Goal: Task Accomplishment & Management: Manage account settings

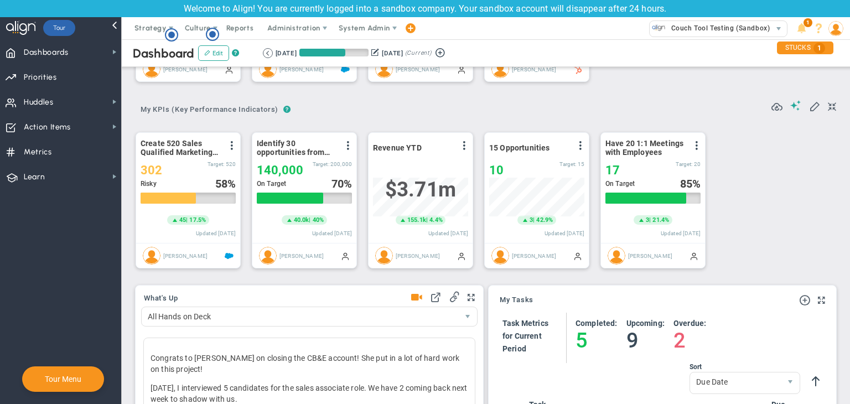
scroll to position [166, 0]
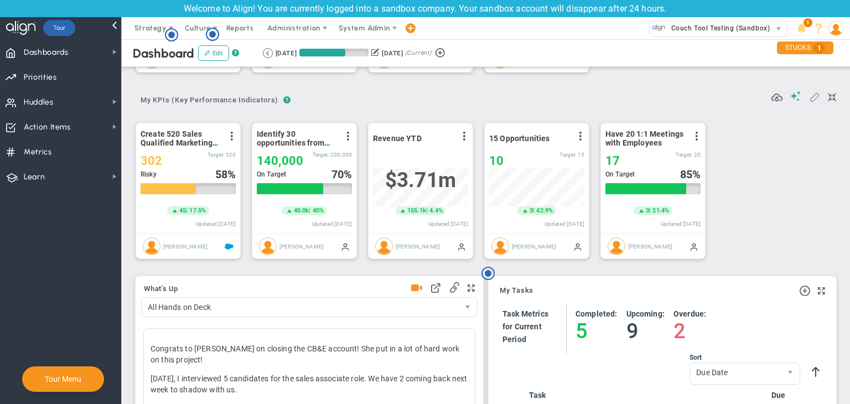
click at [809, 97] on span at bounding box center [814, 96] width 11 height 11
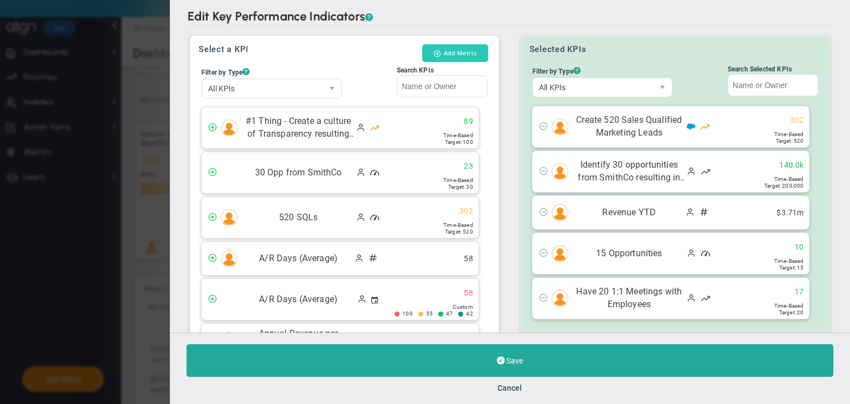
click at [461, 56] on button "Add Metric" at bounding box center [455, 53] width 66 height 18
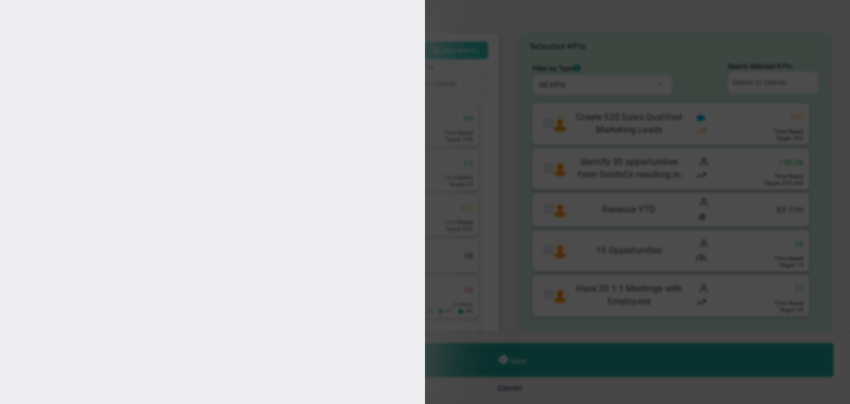
type input "[PERSON_NAME]"
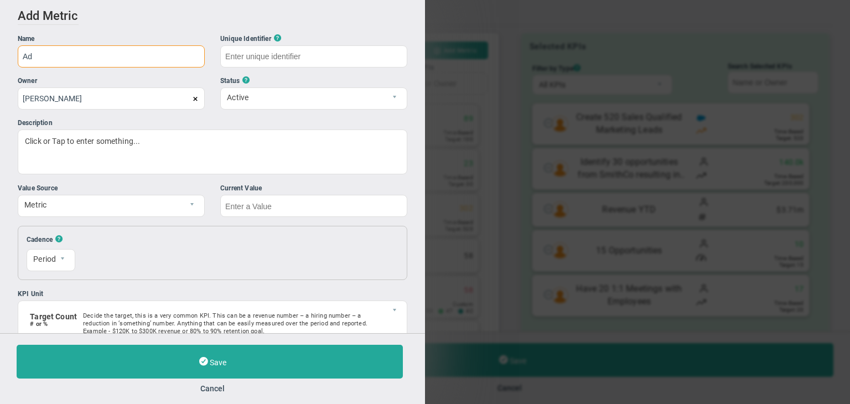
type input "A"
drag, startPoint x: 112, startPoint y: 51, endPoint x: 1, endPoint y: 43, distance: 112.1
click at [1, 43] on div "Add Edit Metric Historical Values Target Metric Name Vikas Metric Test Unique I…" at bounding box center [212, 166] width 425 height 333
type input "Vikas Metric Test"
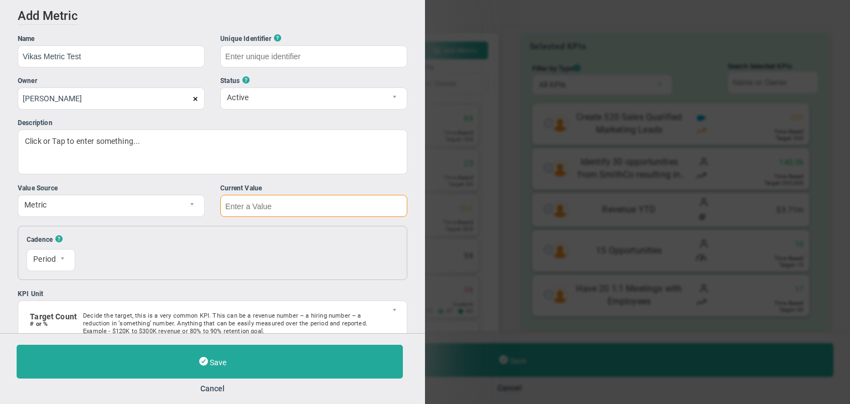
click at [240, 211] on input "text" at bounding box center [313, 206] width 187 height 22
type input "Vikas-Metric-Test"
type input "0"
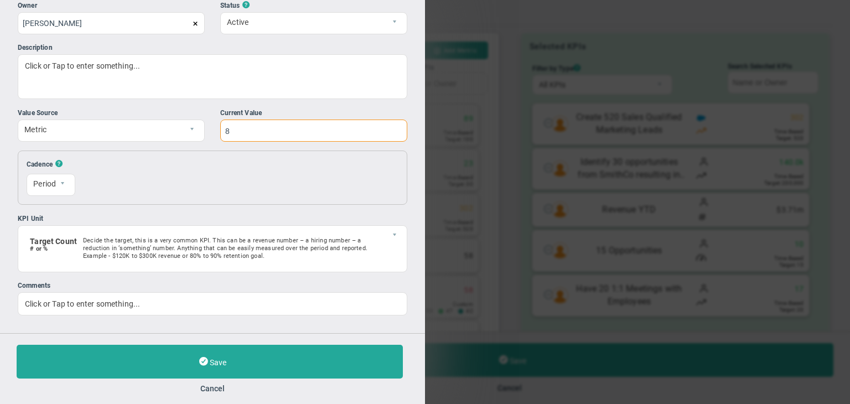
scroll to position [20, 0]
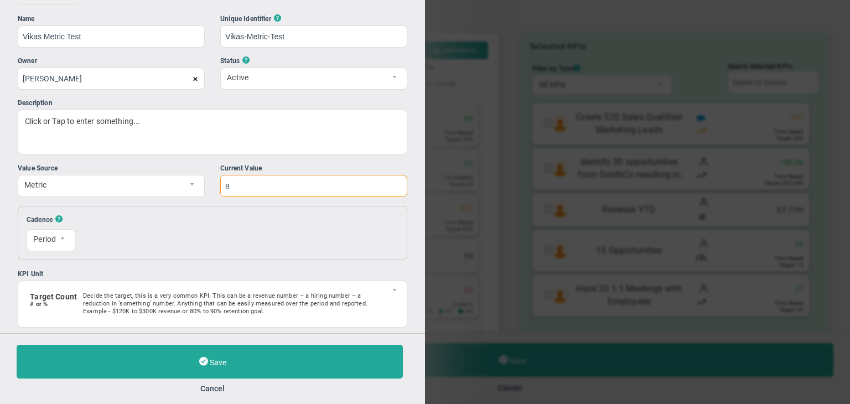
type input "8"
click at [95, 39] on input "Vikas Metric Test" at bounding box center [111, 36] width 187 height 22
drag, startPoint x: 95, startPoint y: 39, endPoint x: 0, endPoint y: 42, distance: 95.2
click at [0, 42] on div "Add Edit Metric Historical Values Target Metric Name Vikas Metric Test 01 Uniqu…" at bounding box center [212, 166] width 425 height 333
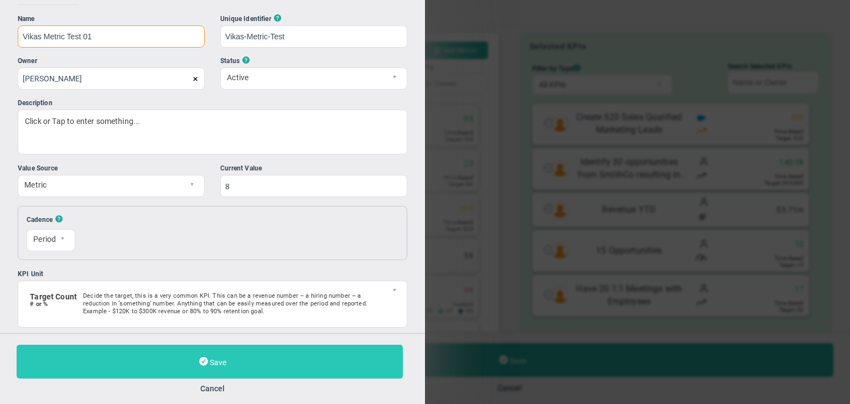
type input "Vikas Metric Test 01"
click at [244, 357] on button "Save" at bounding box center [210, 362] width 386 height 34
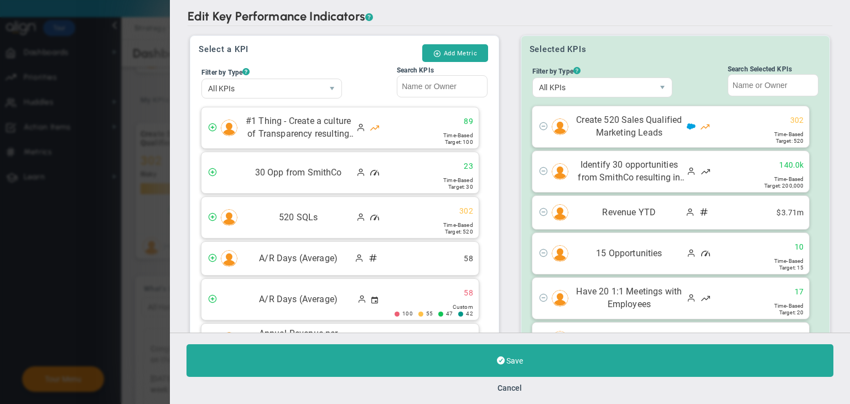
scroll to position [124, 0]
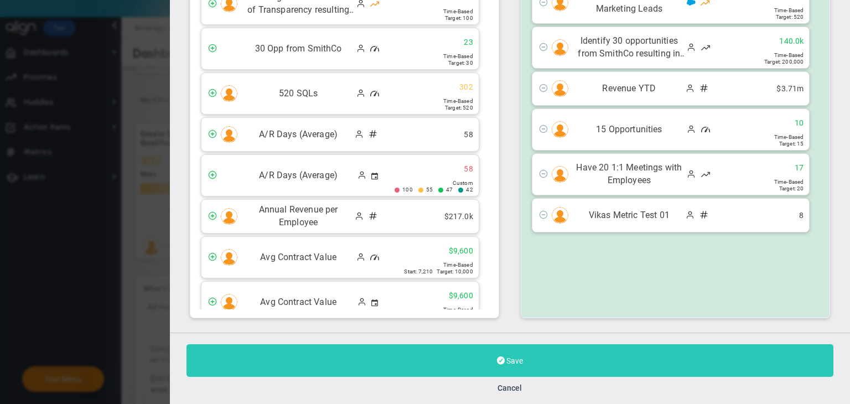
click at [550, 358] on button "Save" at bounding box center [510, 360] width 647 height 33
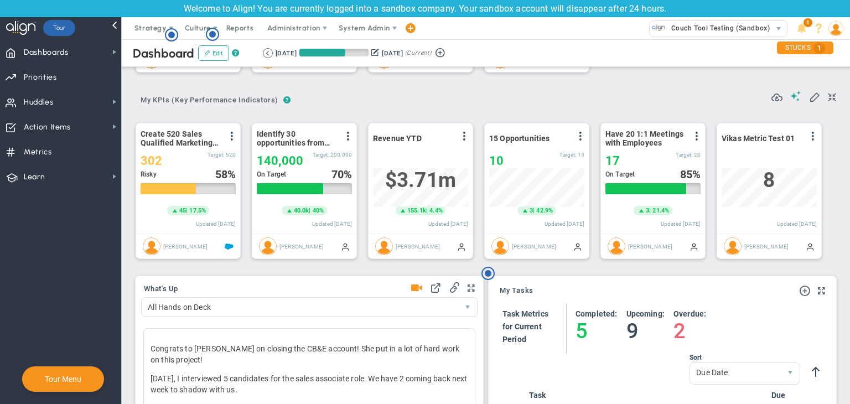
scroll to position [38, 95]
click at [814, 136] on span at bounding box center [813, 136] width 9 height 9
click at [777, 153] on li "Edit" at bounding box center [782, 159] width 79 height 14
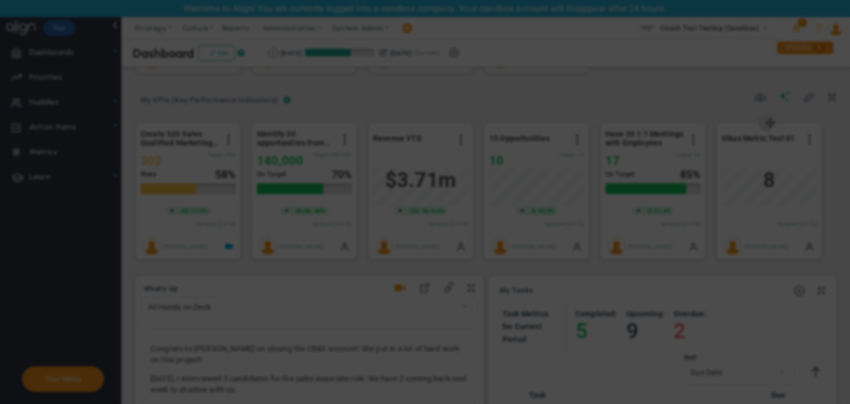
radio input "true"
checkbox input "false"
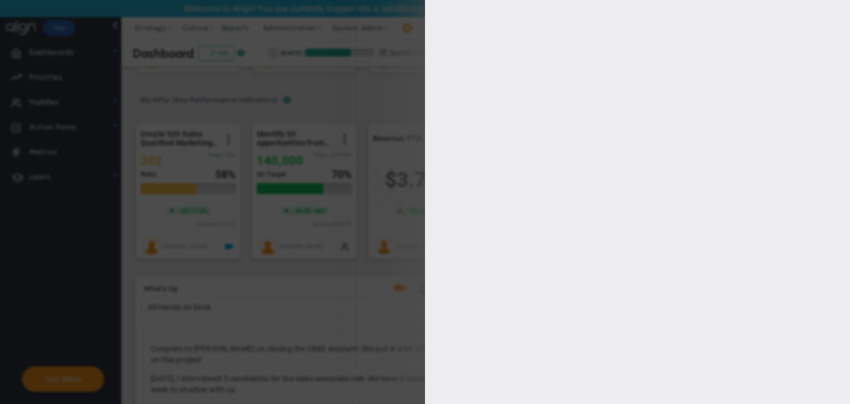
type input "0"
checkbox input "true"
type input "[PERSON_NAME]"
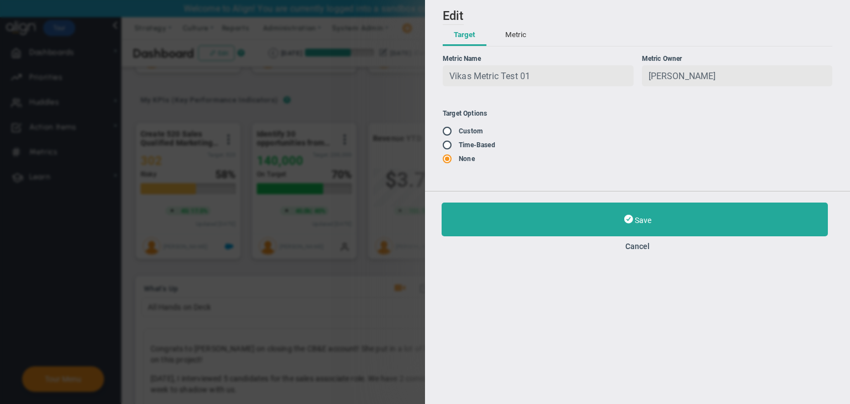
click at [449, 147] on input "radio" at bounding box center [451, 145] width 11 height 9
radio input "true"
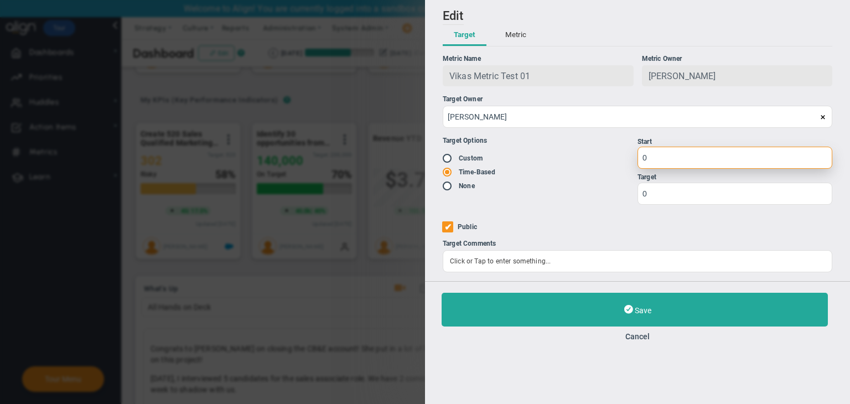
click at [663, 160] on input "0" at bounding box center [735, 158] width 195 height 22
type input "5"
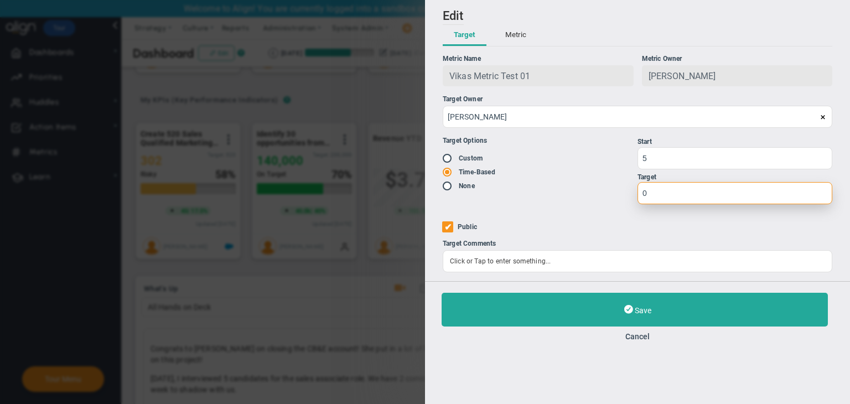
click at [667, 193] on input "0" at bounding box center [735, 193] width 195 height 22
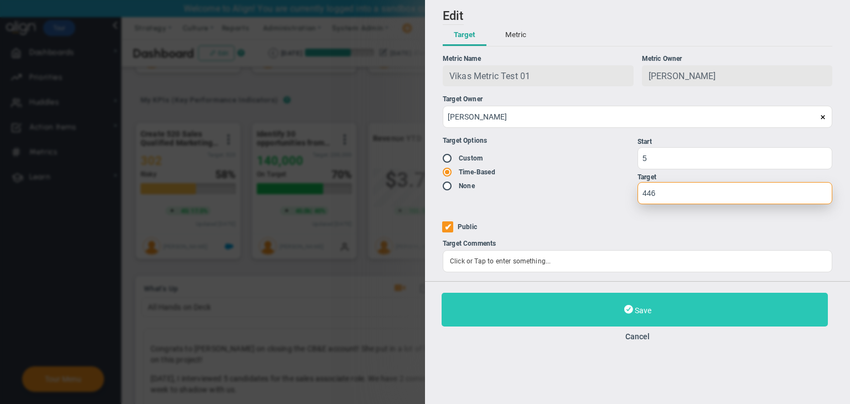
type input "446"
click at [702, 311] on button "Save" at bounding box center [635, 310] width 386 height 34
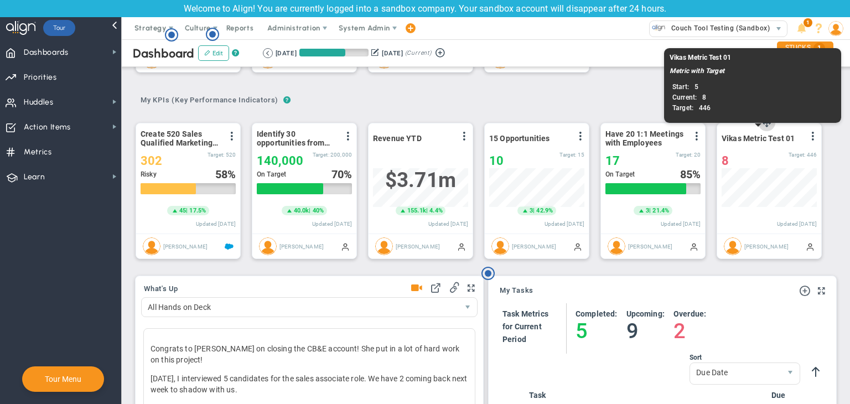
scroll to position [38, 95]
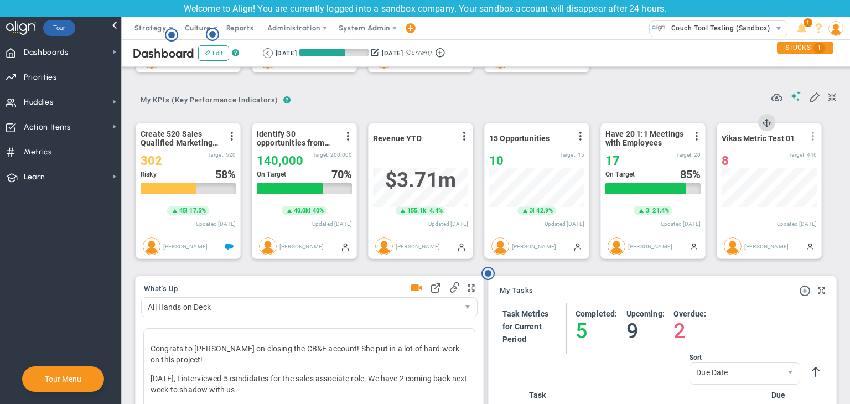
click at [812, 138] on span at bounding box center [813, 136] width 9 height 9
click at [768, 155] on li "Edit" at bounding box center [782, 159] width 79 height 14
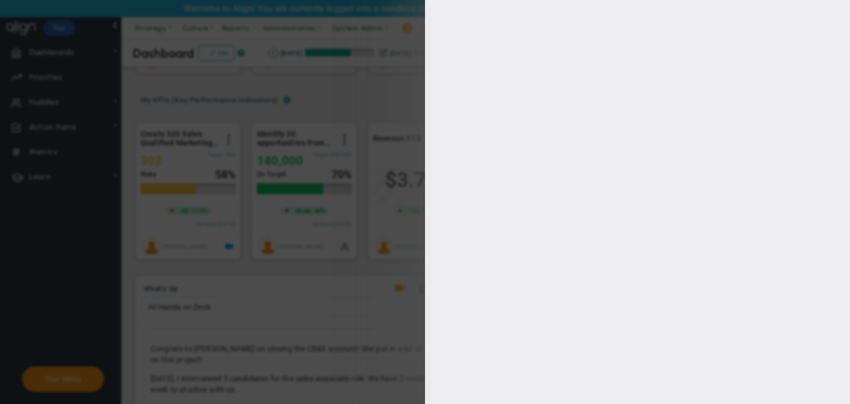
type input "[PERSON_NAME]"
radio input "true"
type input "5"
type input "446"
checkbox input "true"
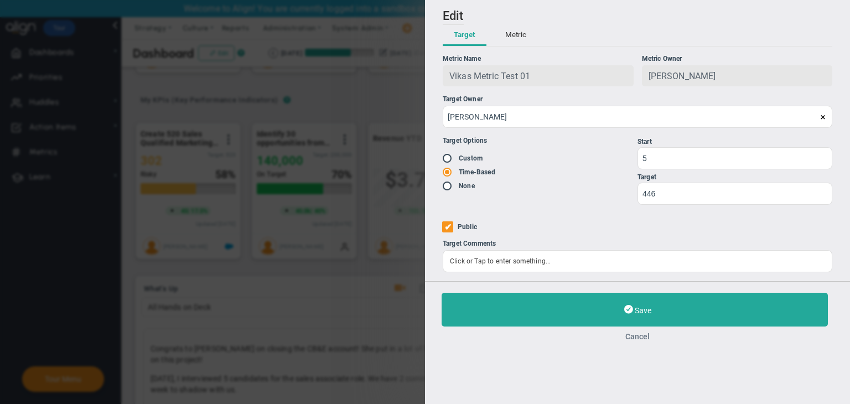
click at [624, 337] on button "Cancel" at bounding box center [638, 336] width 392 height 9
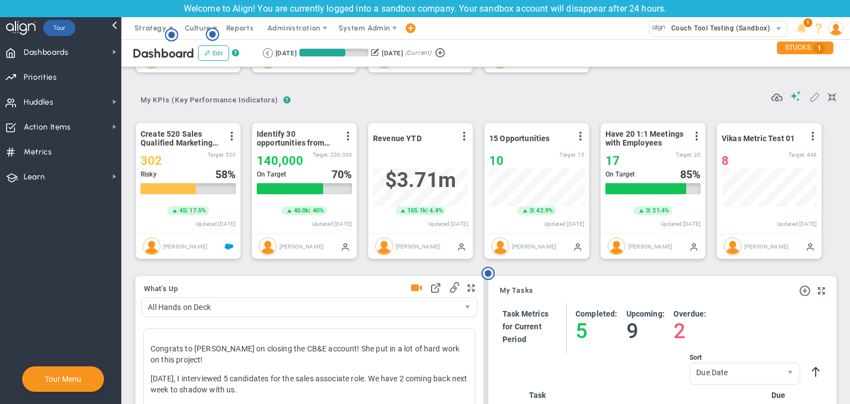
click at [809, 102] on button at bounding box center [814, 97] width 11 height 12
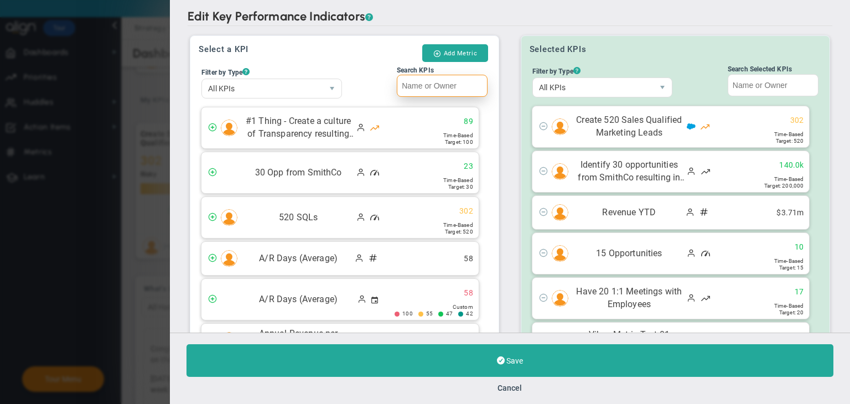
click at [442, 87] on input "Search KPIs" at bounding box center [442, 86] width 91 height 22
paste input "Vikas Metric Test 01"
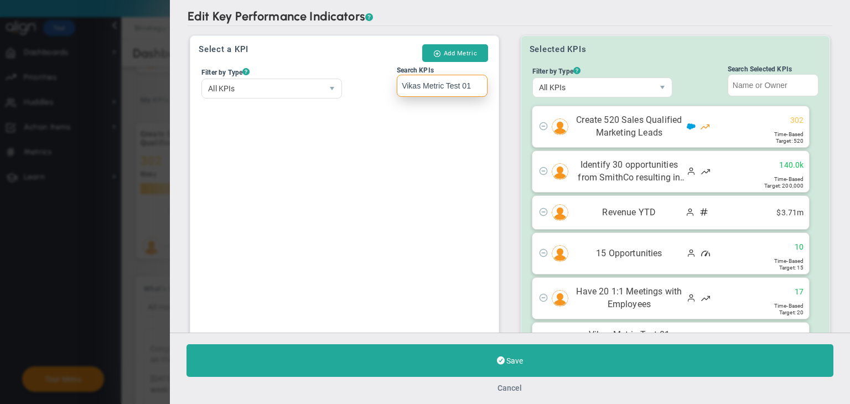
type input "Vikas Metric Test 01"
click at [510, 384] on button "Cancel" at bounding box center [510, 388] width 24 height 9
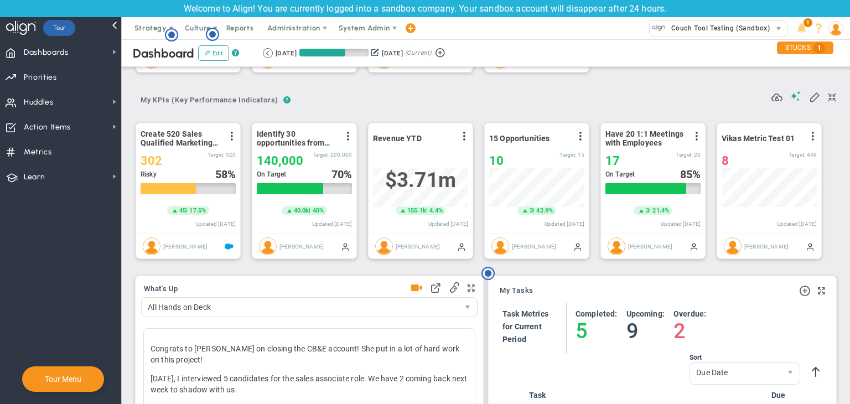
scroll to position [553491, 553435]
click at [834, 32] on img at bounding box center [836, 28] width 15 height 15
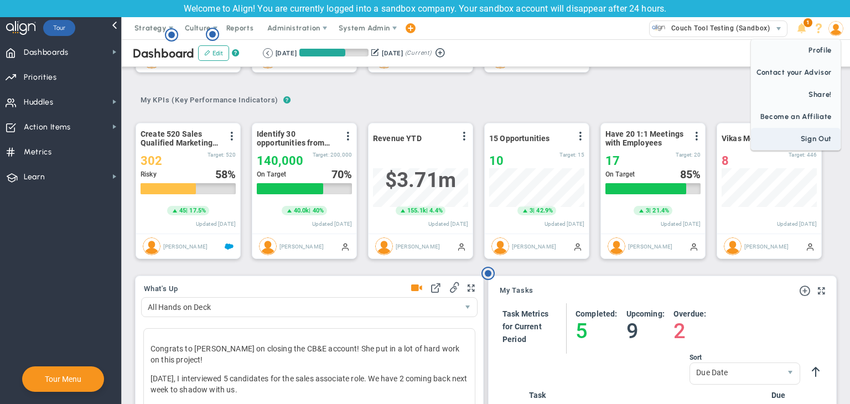
click at [808, 138] on span "Sign Out" at bounding box center [796, 139] width 90 height 22
